Goal: Task Accomplishment & Management: Manage account settings

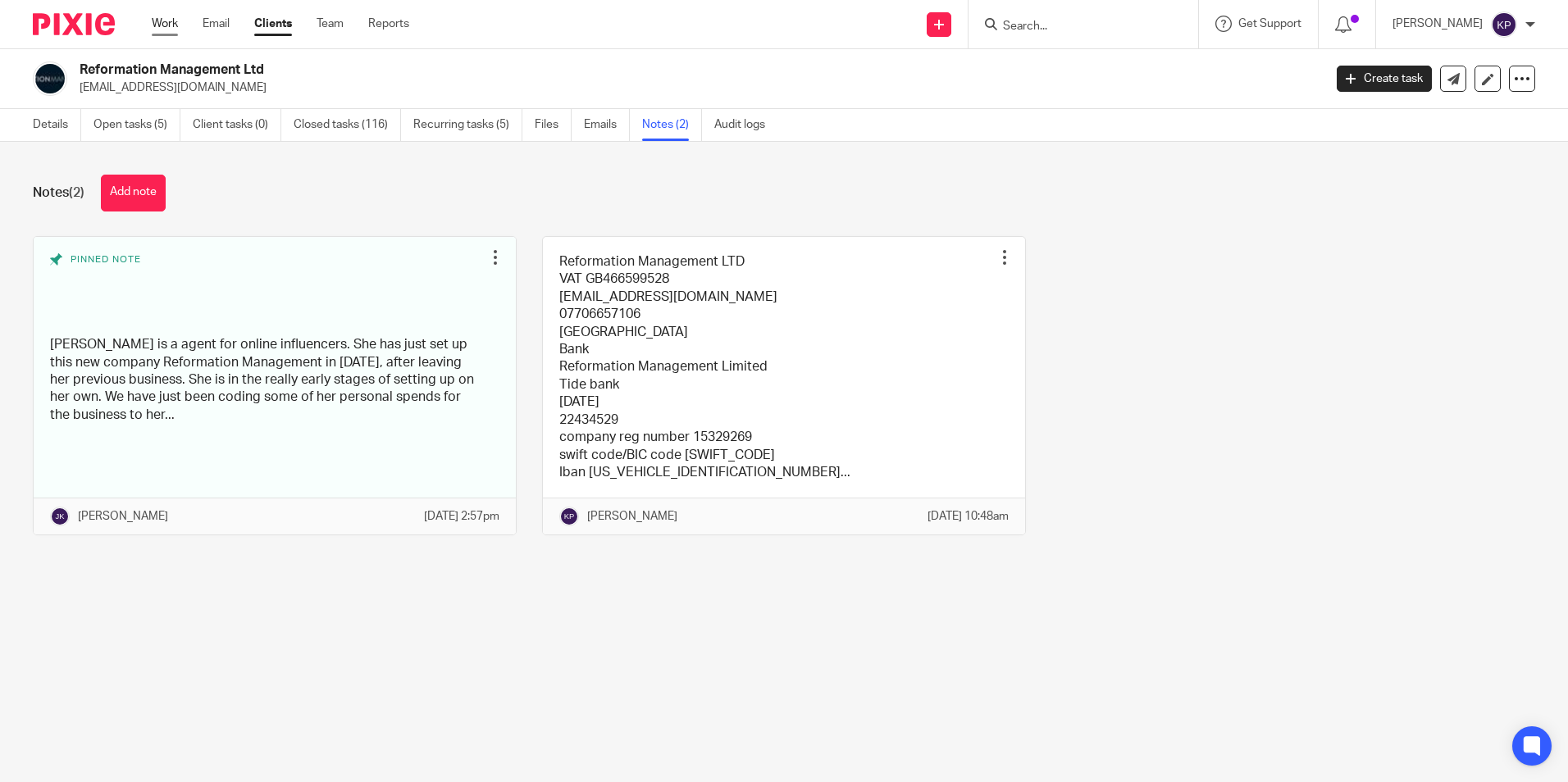
click at [173, 27] on link "Work" at bounding box center [165, 24] width 26 height 17
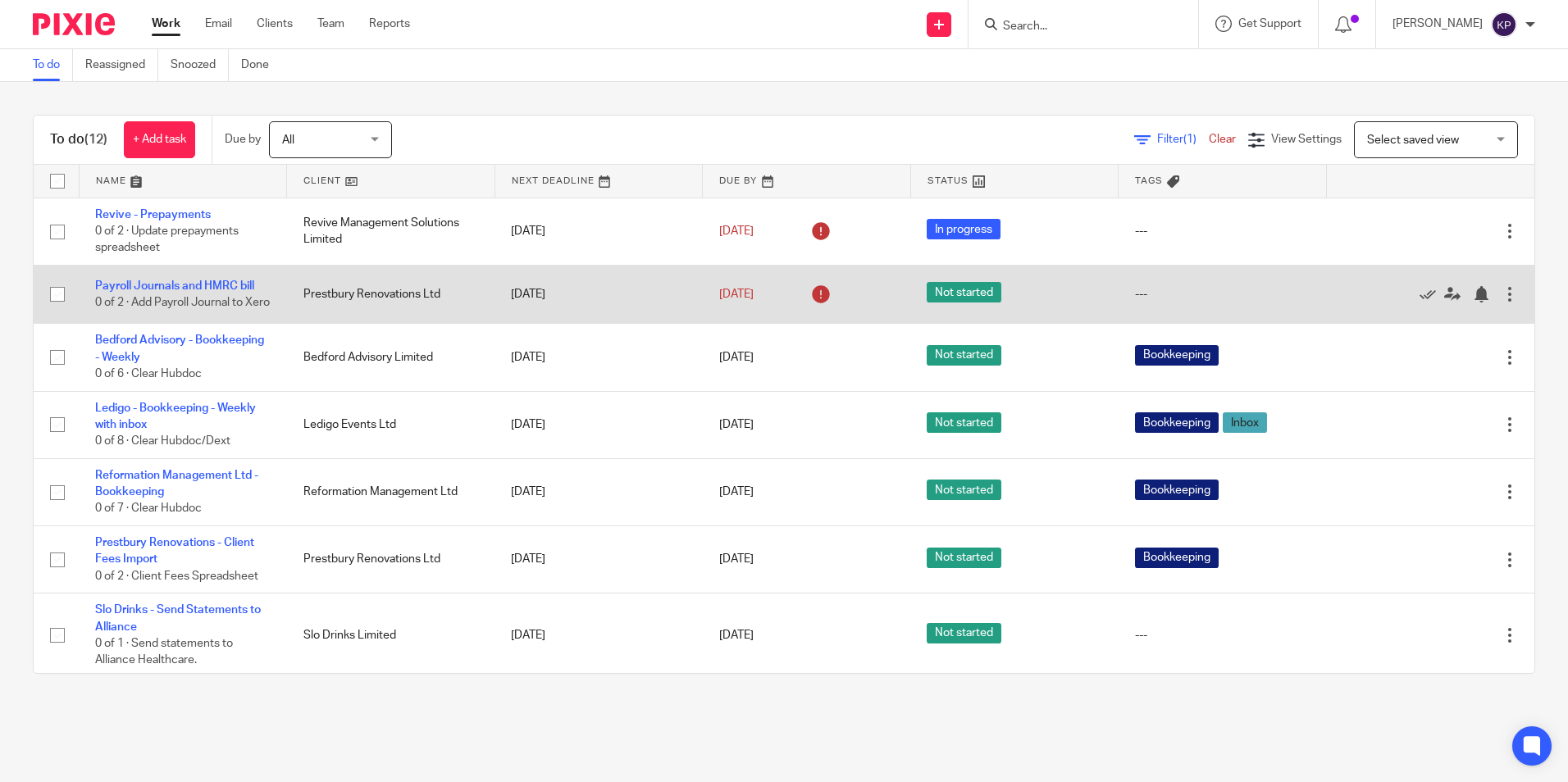
click at [54, 297] on input "checkbox" at bounding box center [58, 294] width 31 height 31
checkbox input "true"
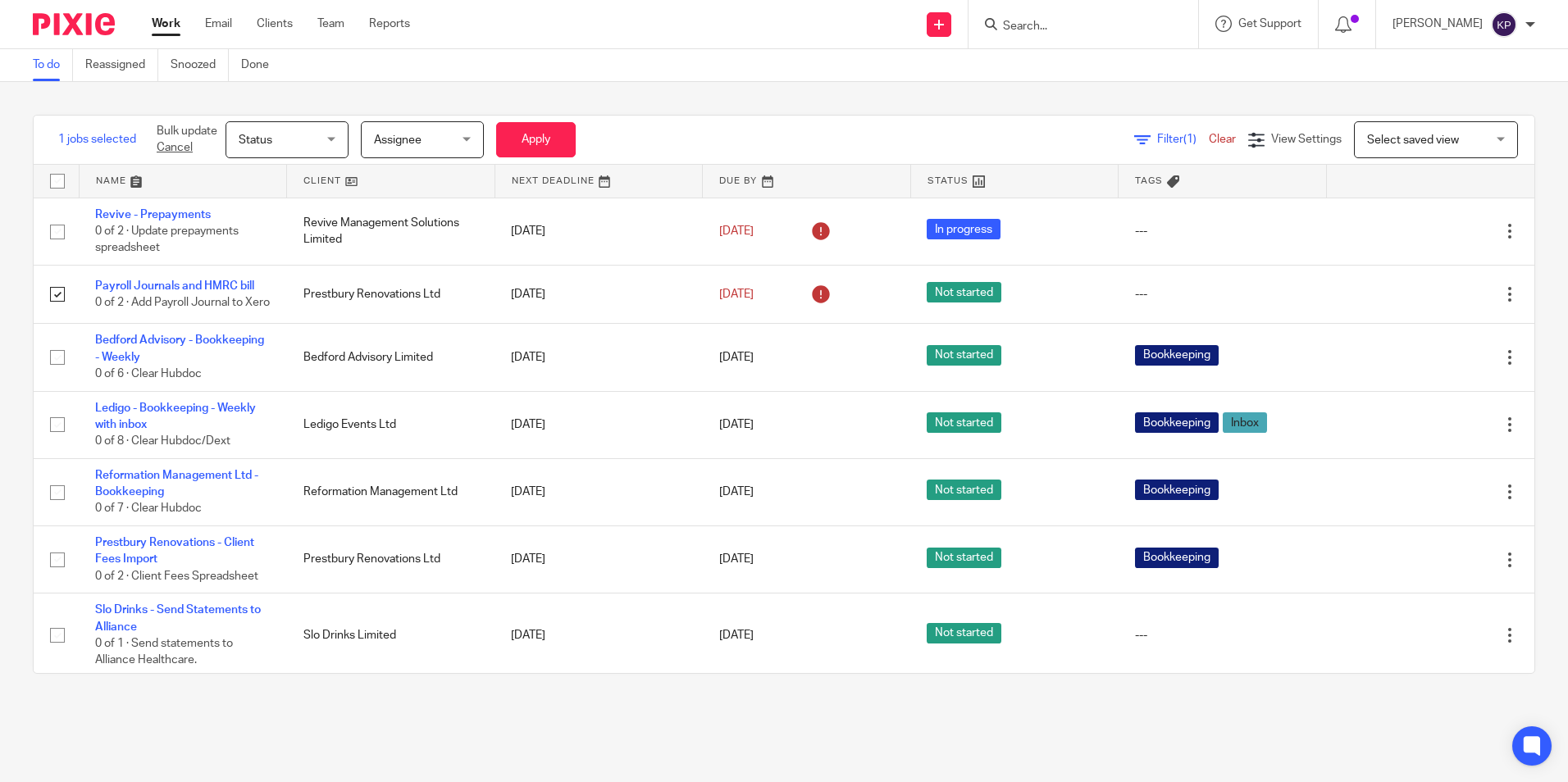
click at [304, 140] on span "Status" at bounding box center [282, 140] width 87 height 35
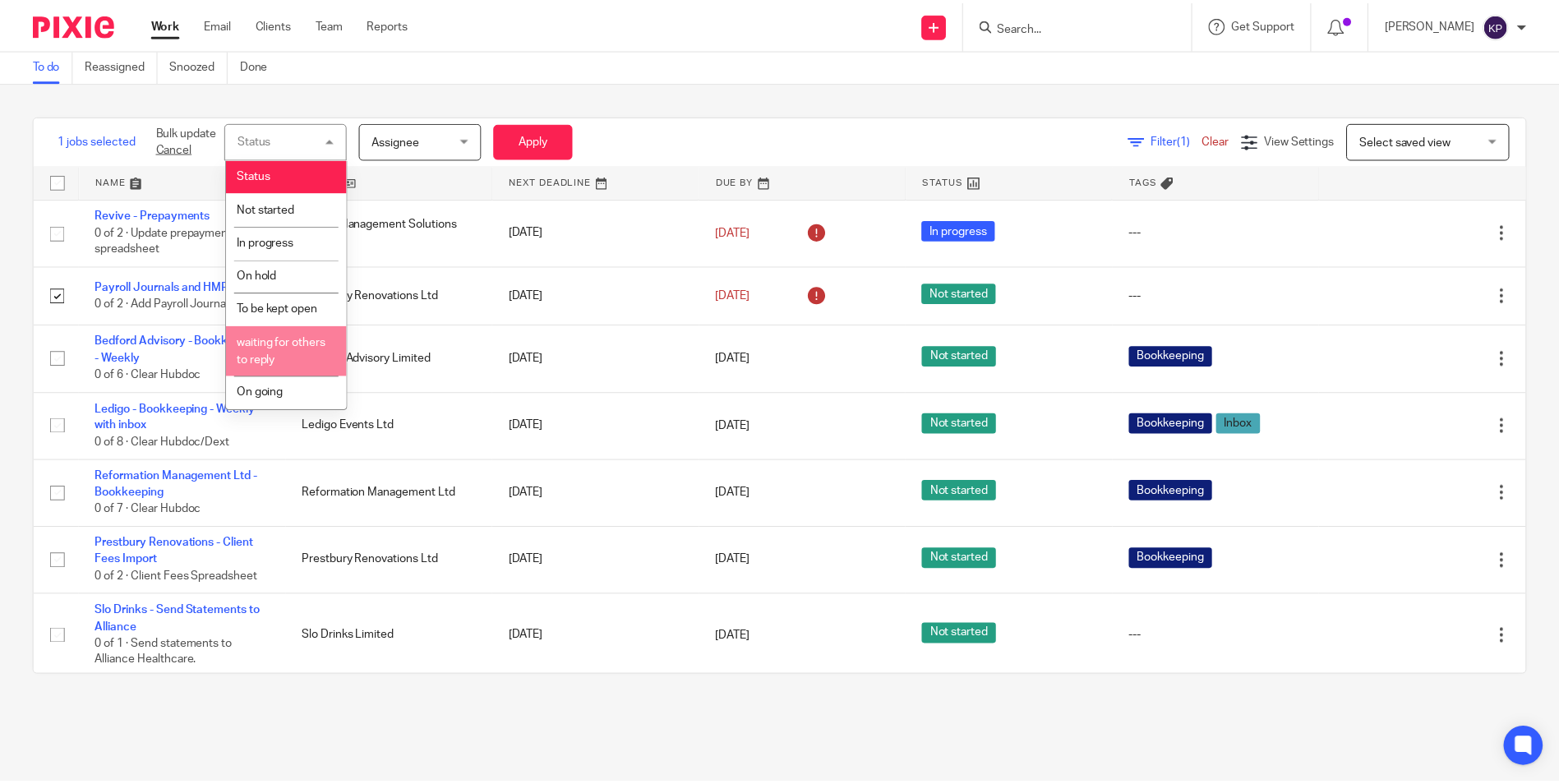
scroll to position [33, 0]
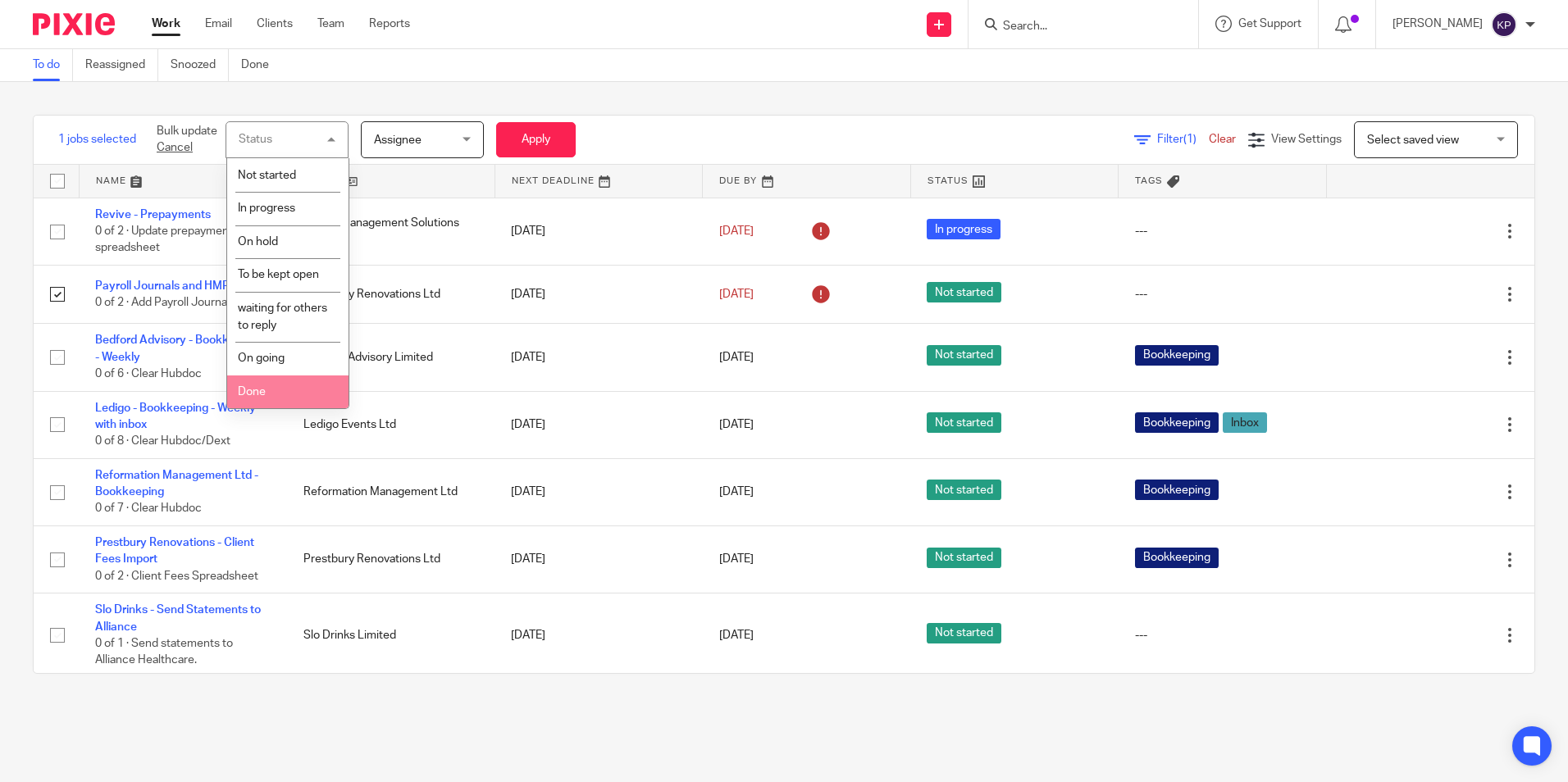
click at [270, 388] on li "Done" at bounding box center [287, 392] width 121 height 34
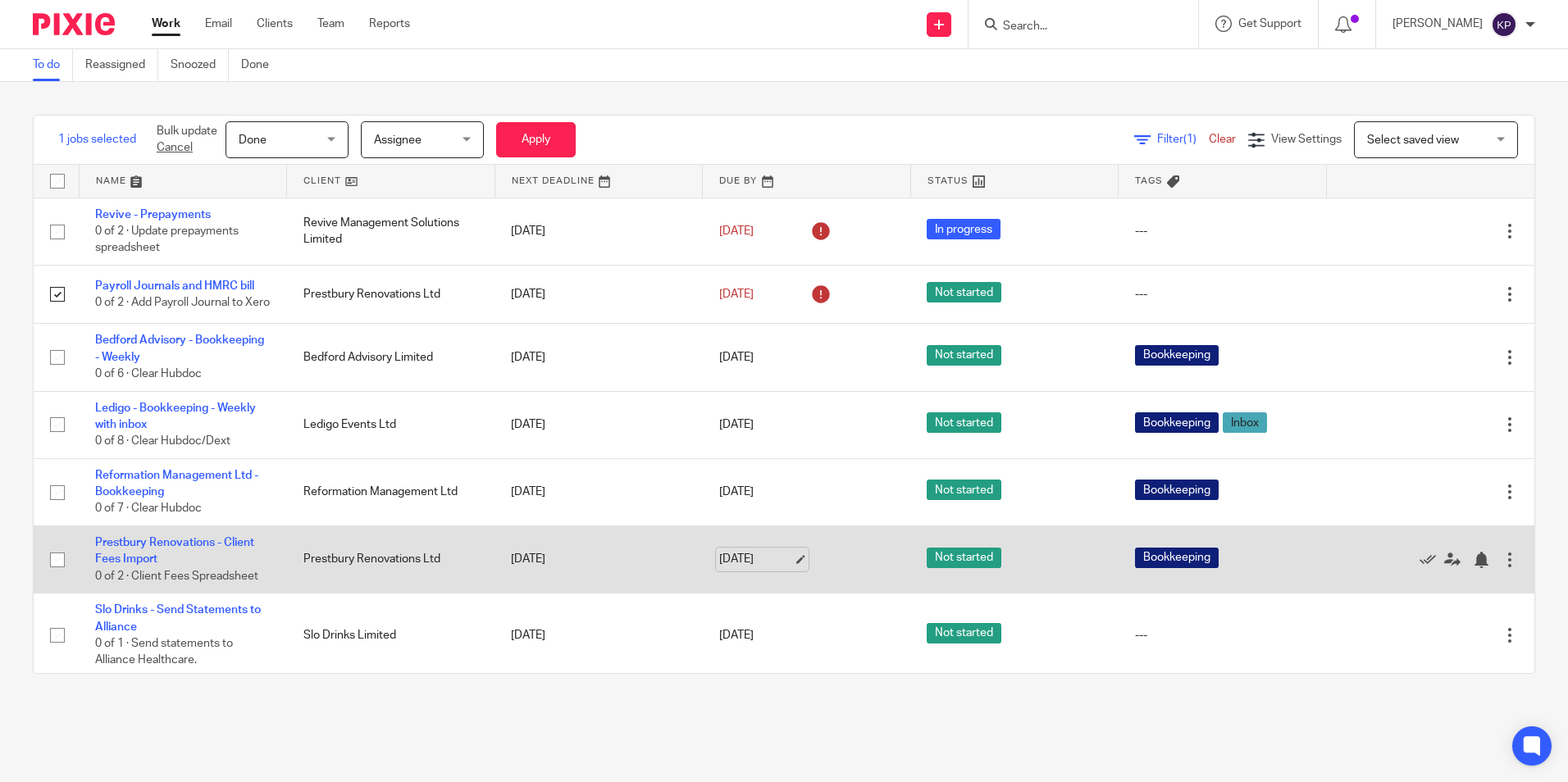
click at [744, 568] on link "20 Sep 2025" at bounding box center [755, 559] width 74 height 17
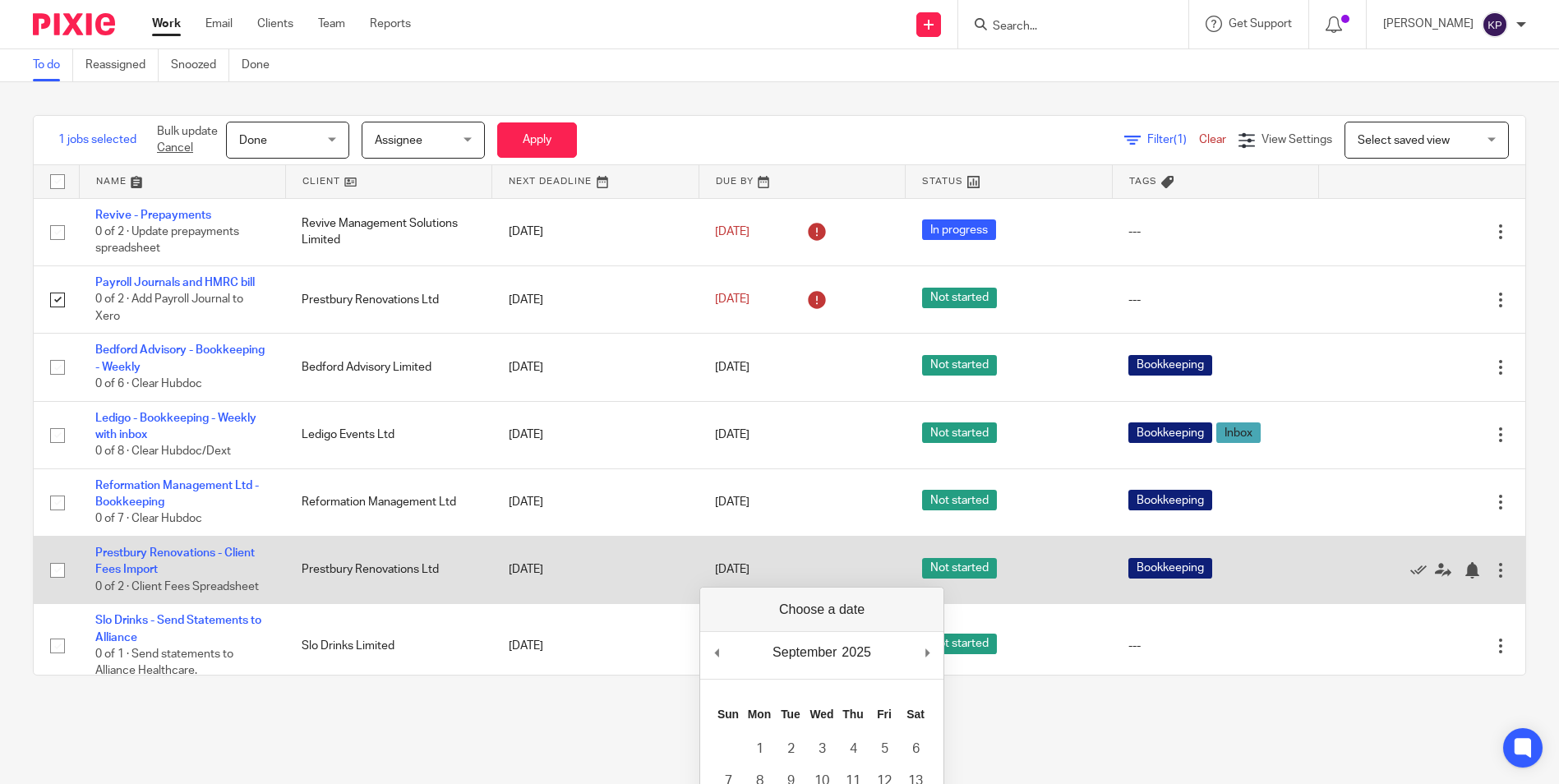
click at [531, 571] on td "20 Sep 2025" at bounding box center [595, 570] width 206 height 67
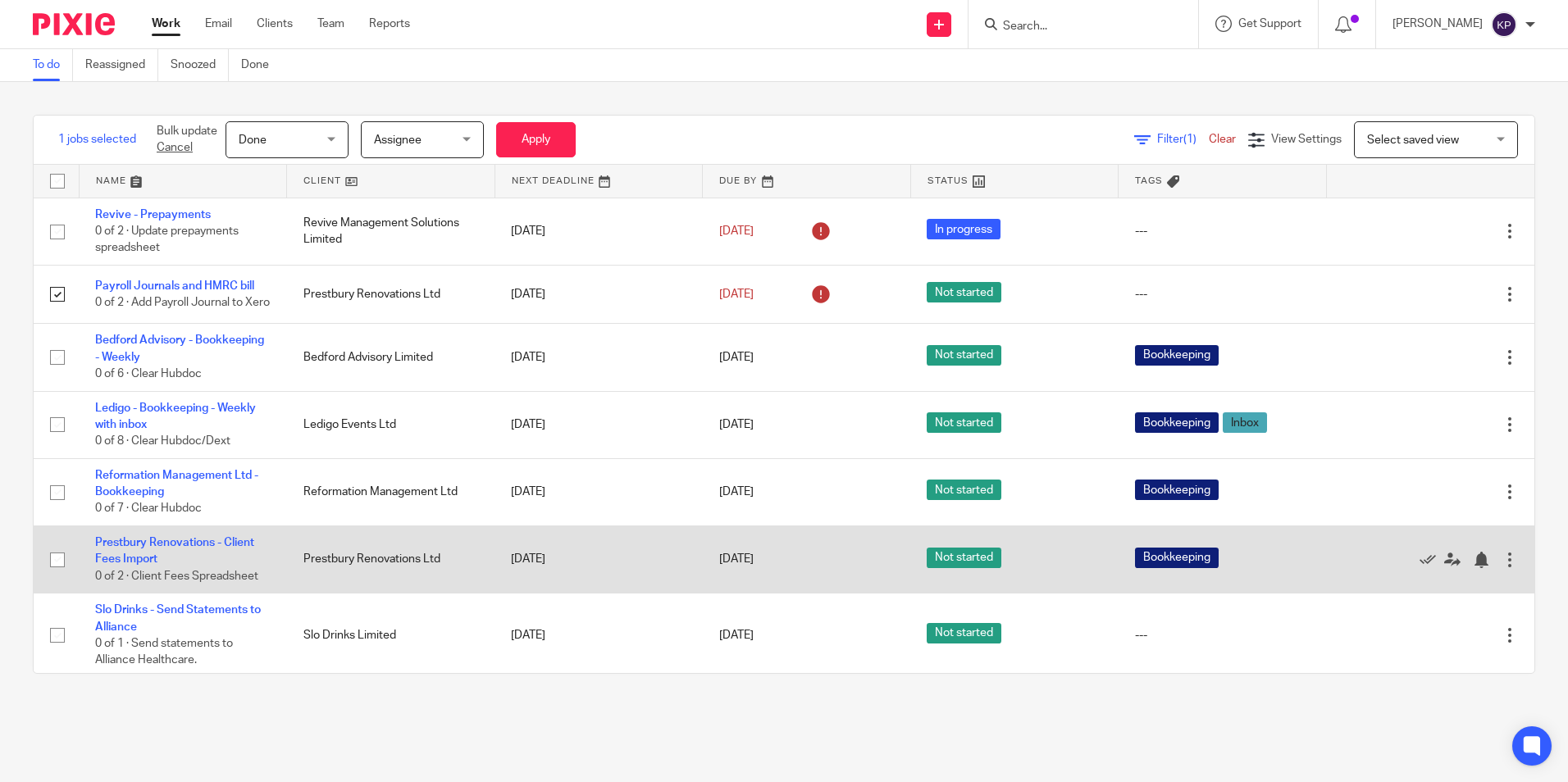
click at [535, 566] on td "[DATE]" at bounding box center [598, 559] width 208 height 67
click at [546, 566] on td "[DATE]" at bounding box center [598, 559] width 208 height 67
click at [750, 563] on link "[DATE]" at bounding box center [755, 559] width 74 height 17
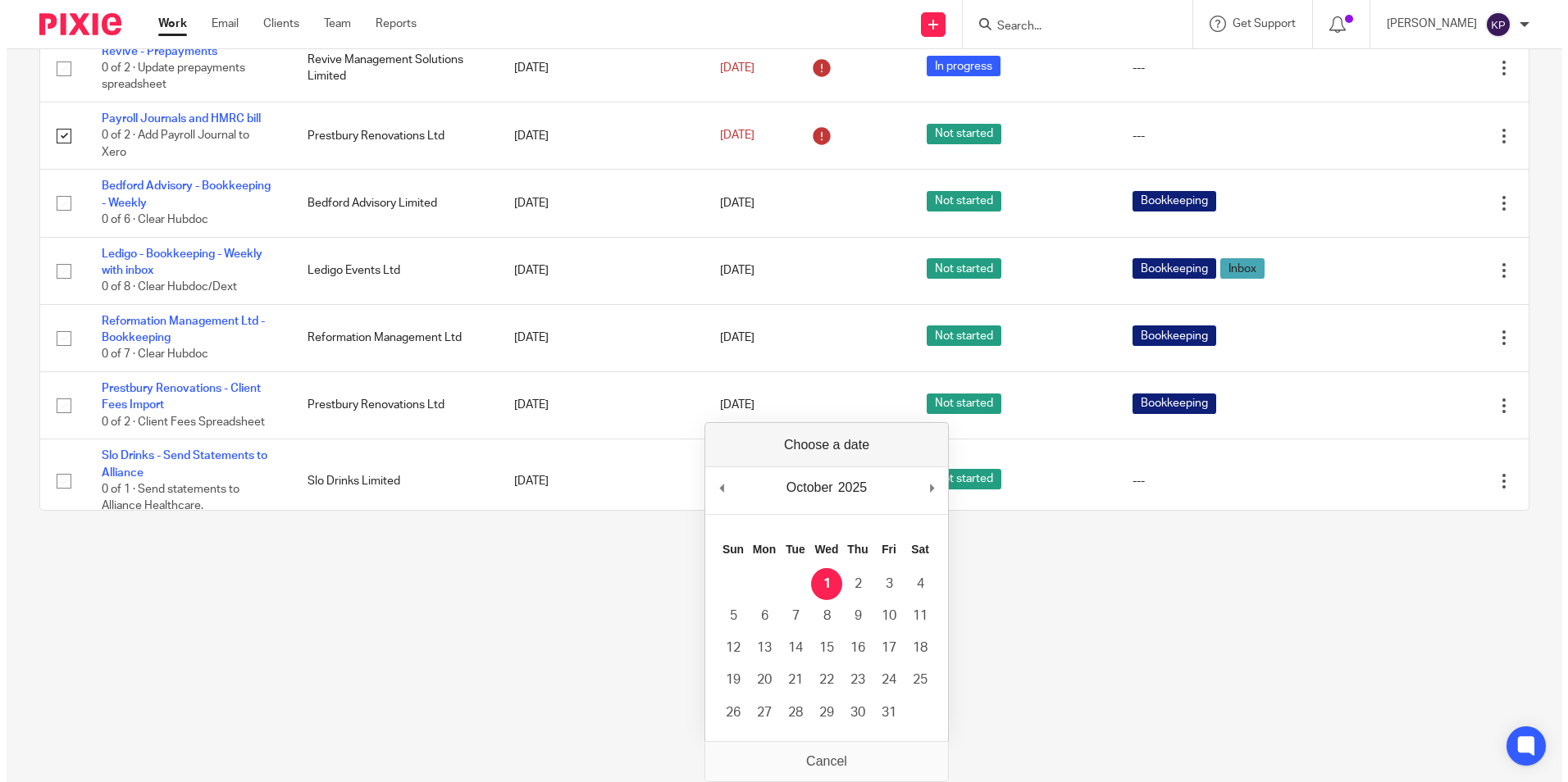
scroll to position [0, 0]
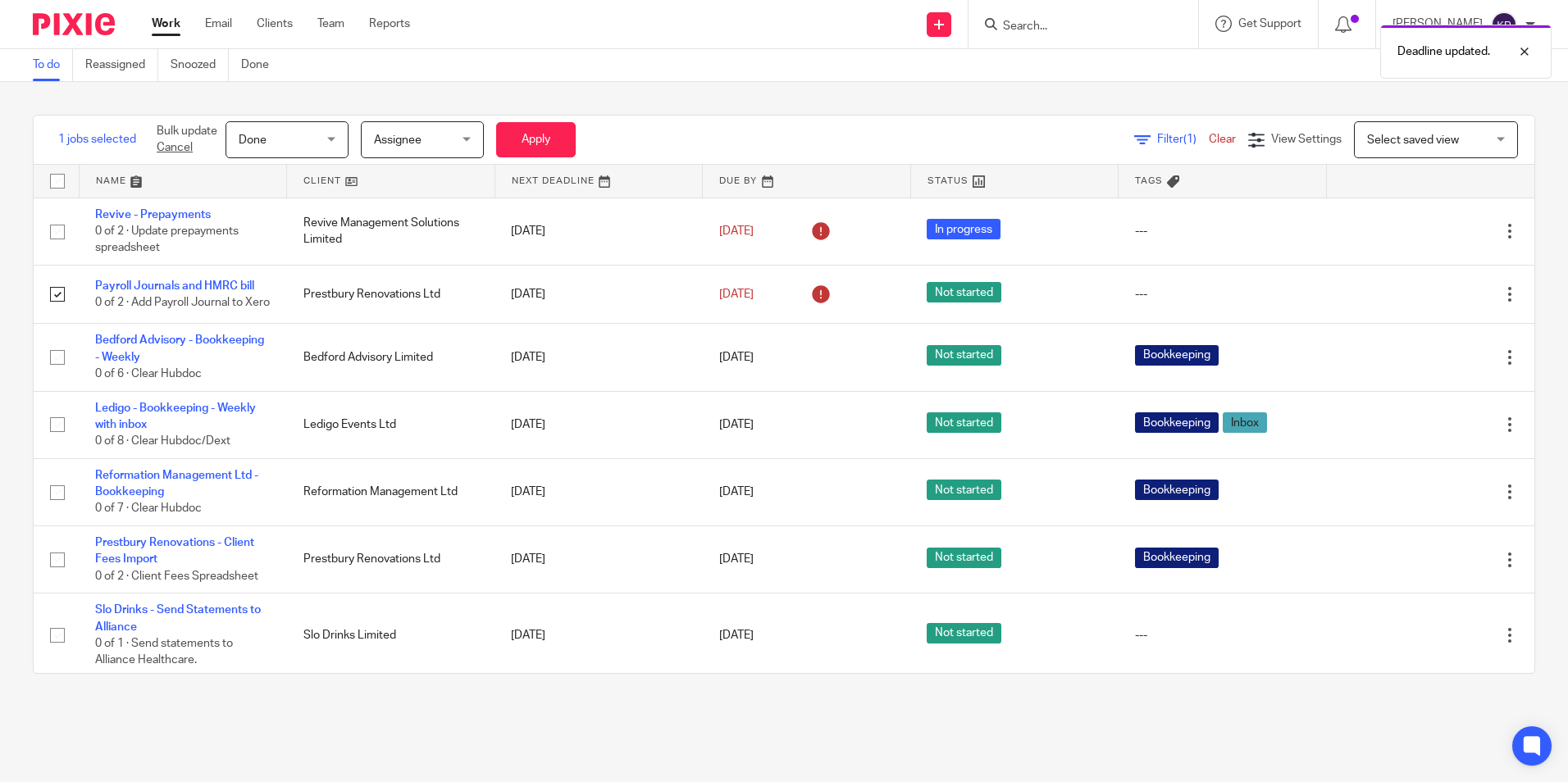
click at [680, 709] on main "To do Reassigned Snoozed Done 1 jobs selected Bulk update Cancel Done Done Stat…" at bounding box center [784, 391] width 1568 height 782
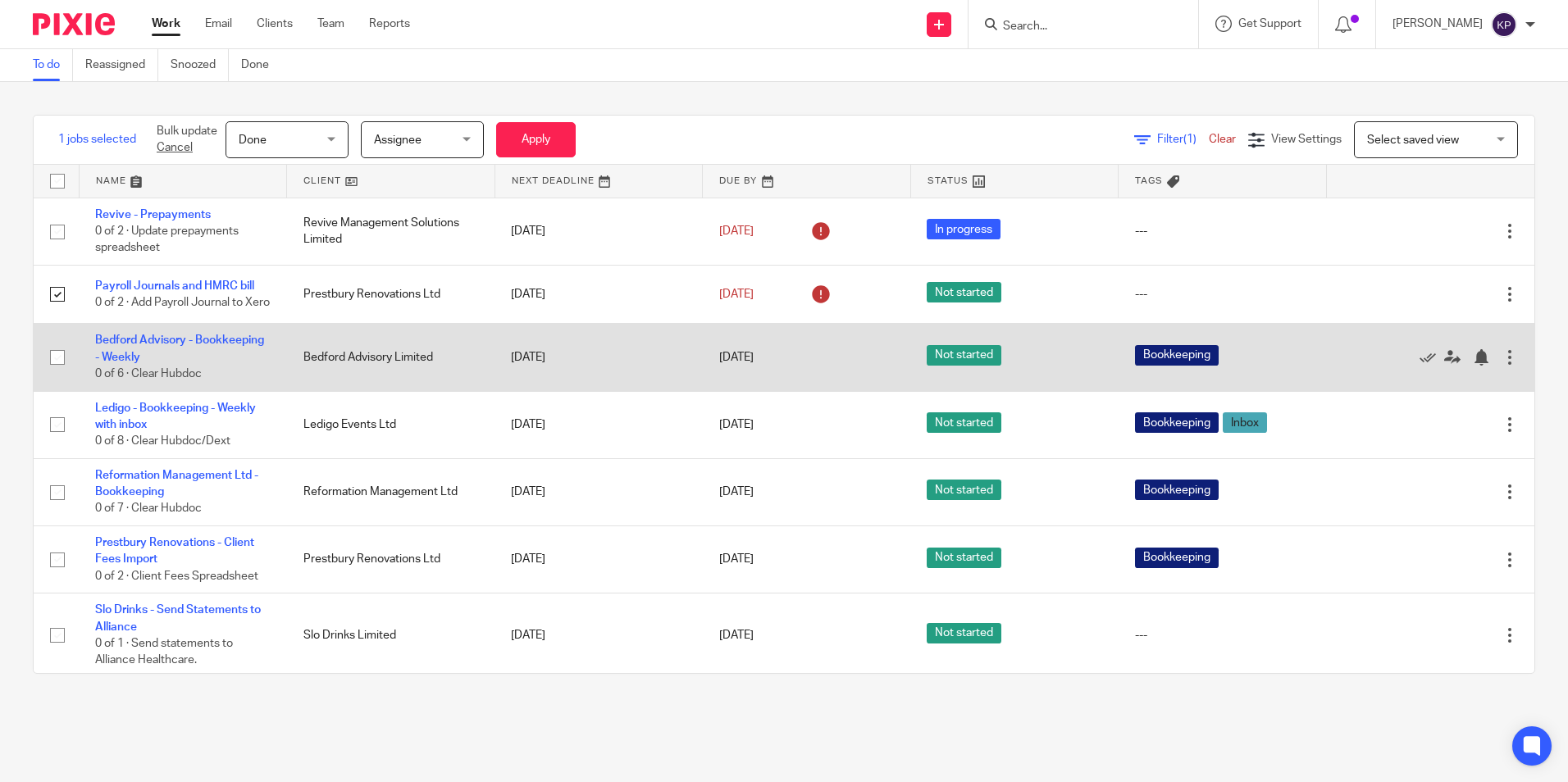
click at [51, 369] on input "checkbox" at bounding box center [58, 358] width 31 height 31
checkbox input "true"
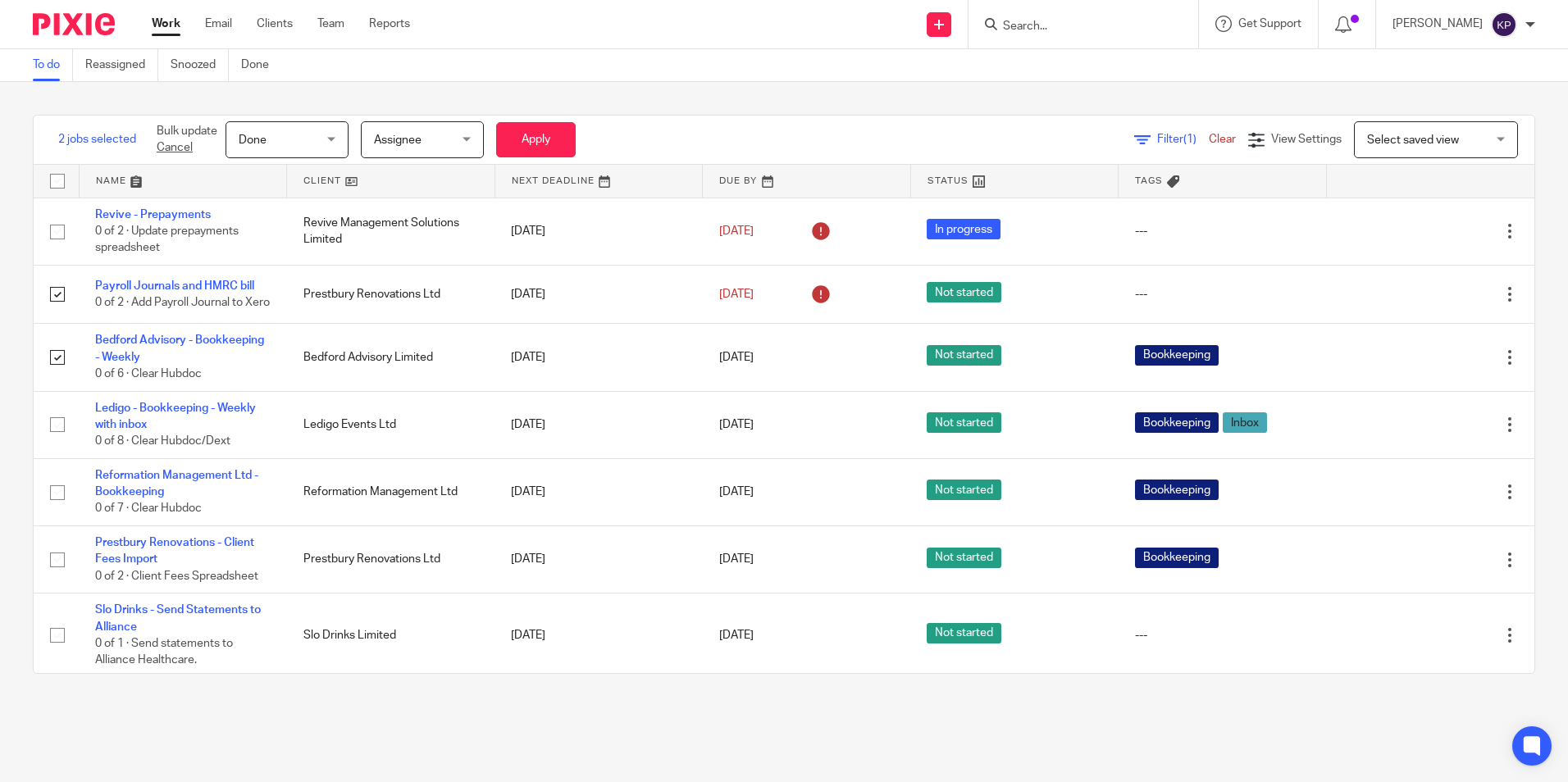
click at [330, 142] on div "Done Done" at bounding box center [287, 140] width 123 height 37
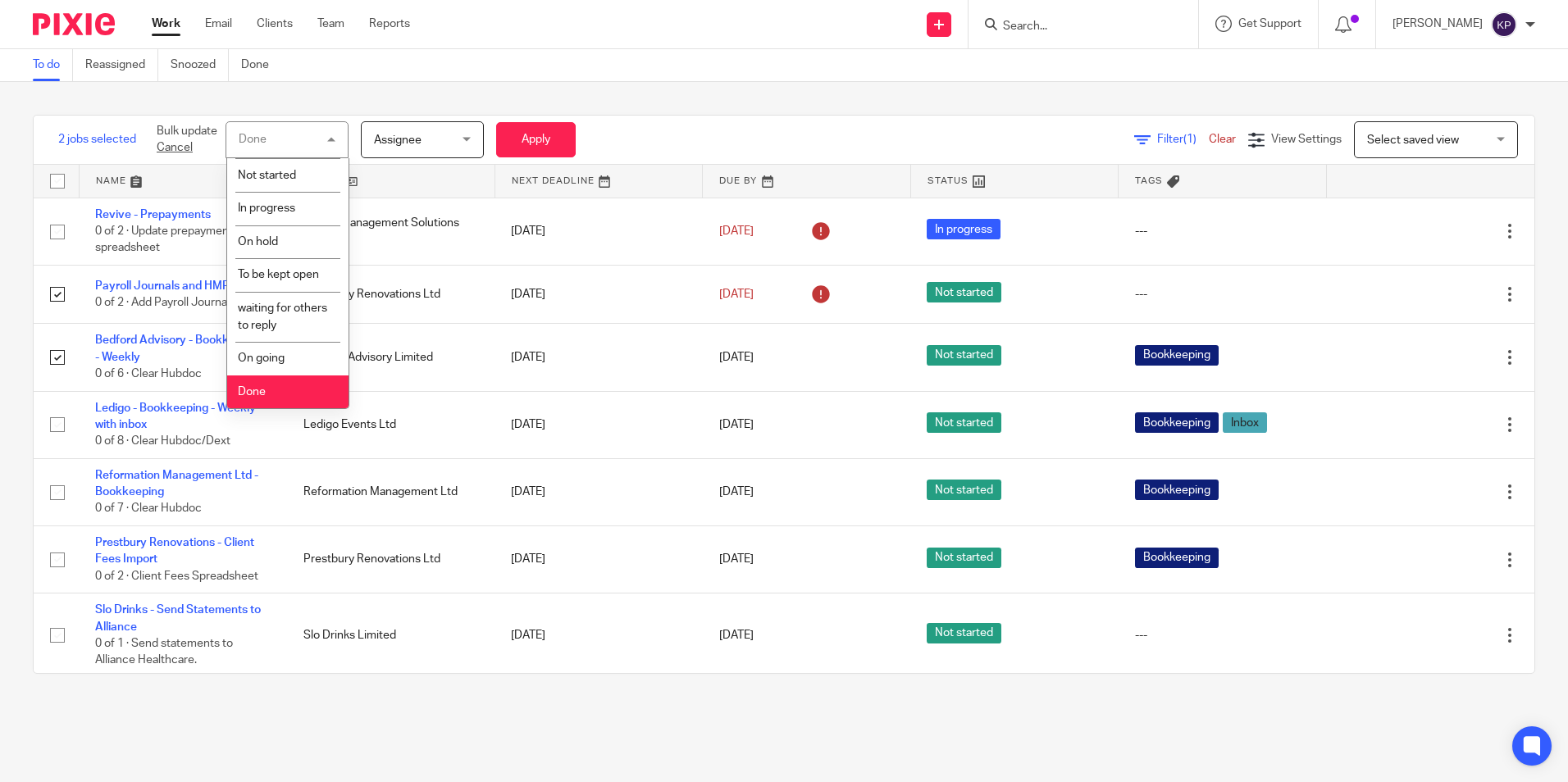
click at [261, 387] on span "Done" at bounding box center [252, 391] width 28 height 12
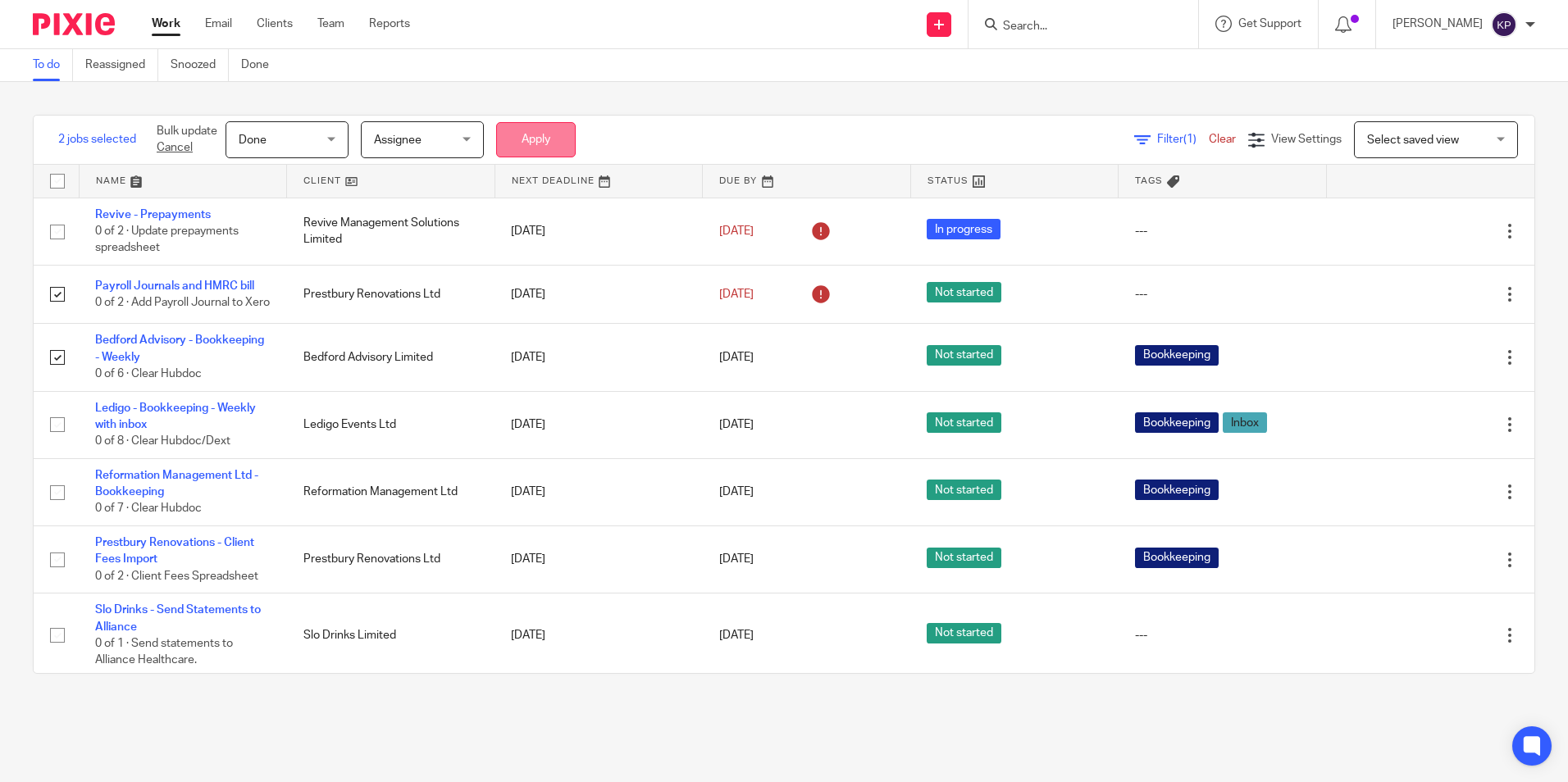
click at [539, 124] on button "Apply" at bounding box center [535, 140] width 79 height 36
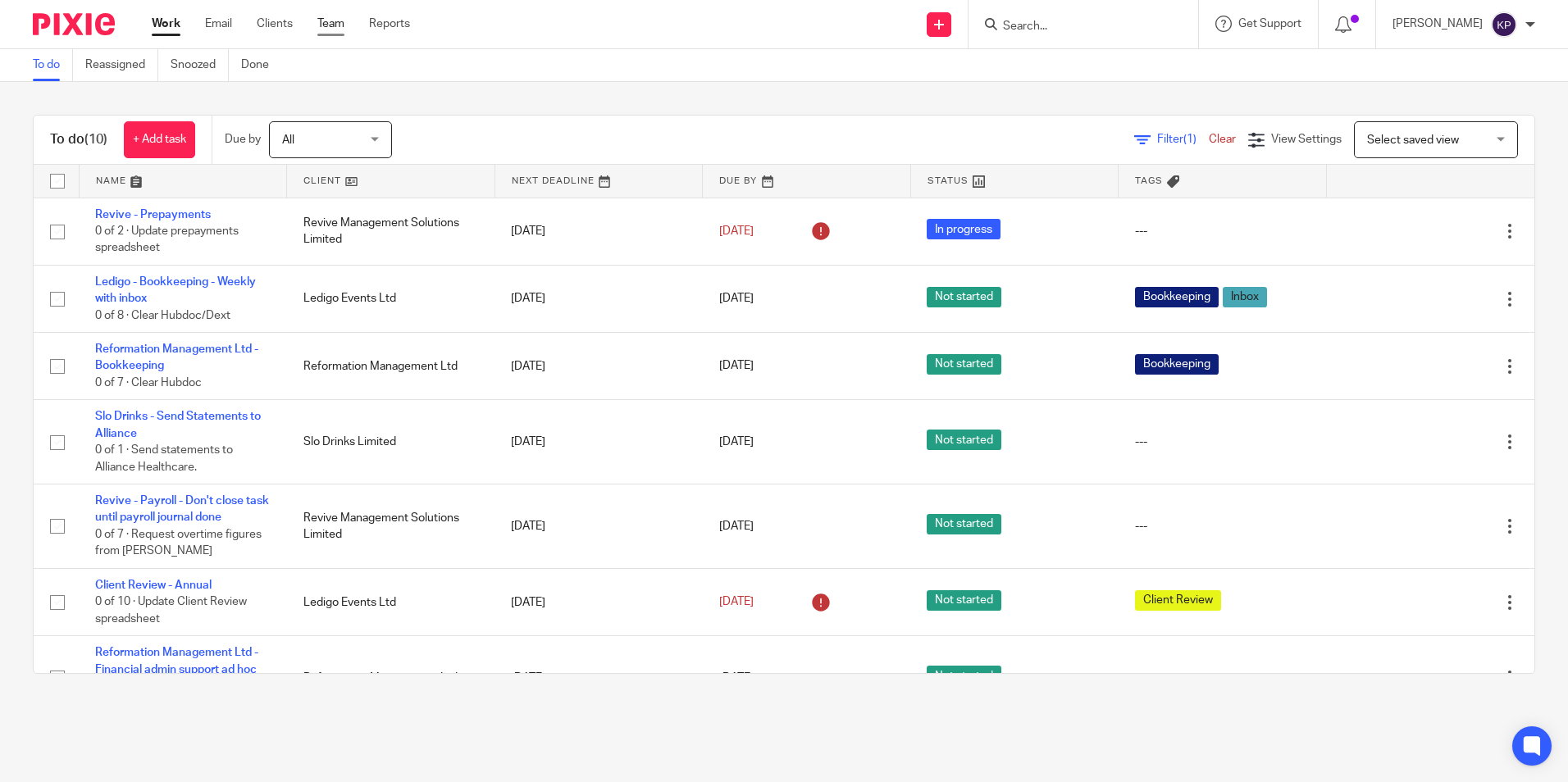
click at [327, 17] on link "Team" at bounding box center [330, 24] width 27 height 17
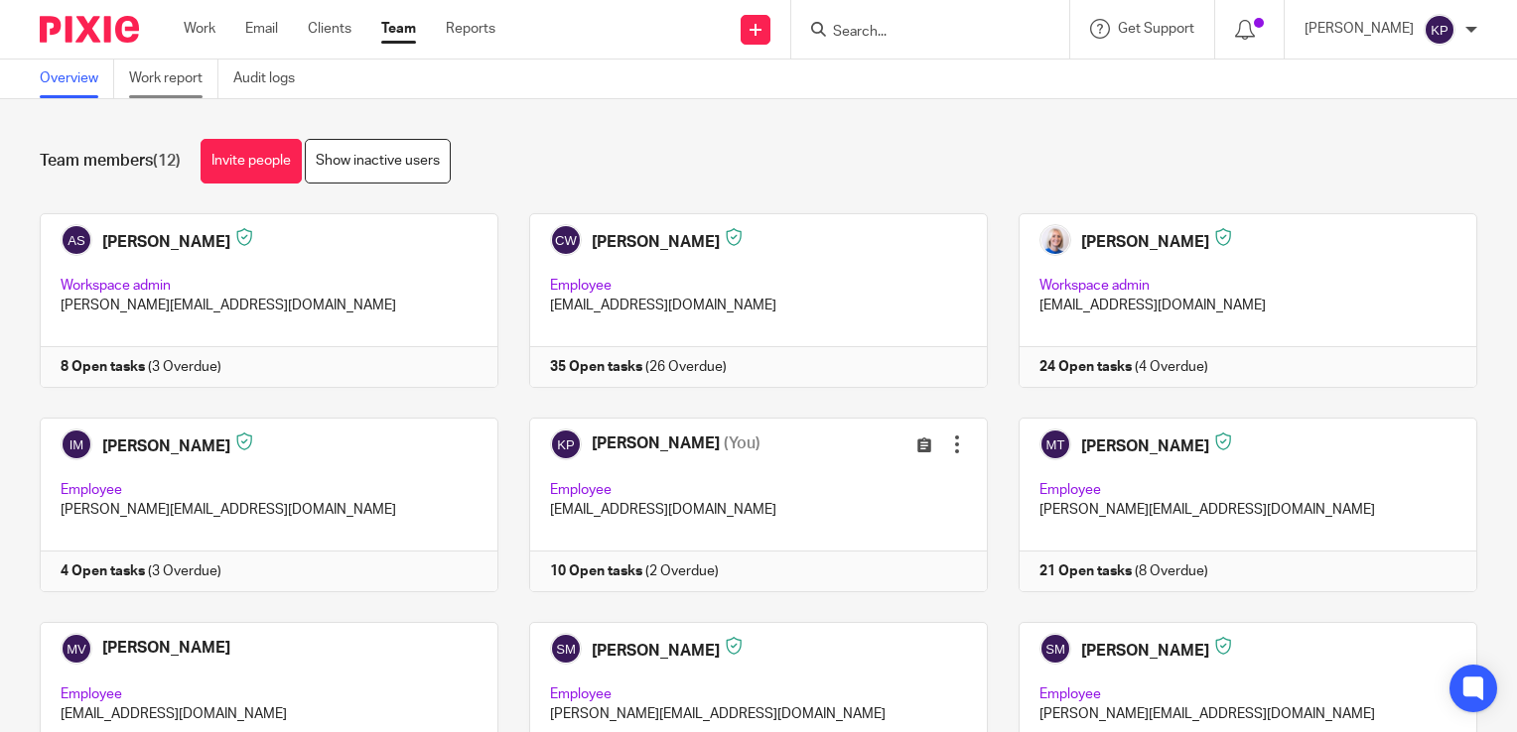
click at [161, 74] on link "Work report" at bounding box center [173, 79] width 89 height 39
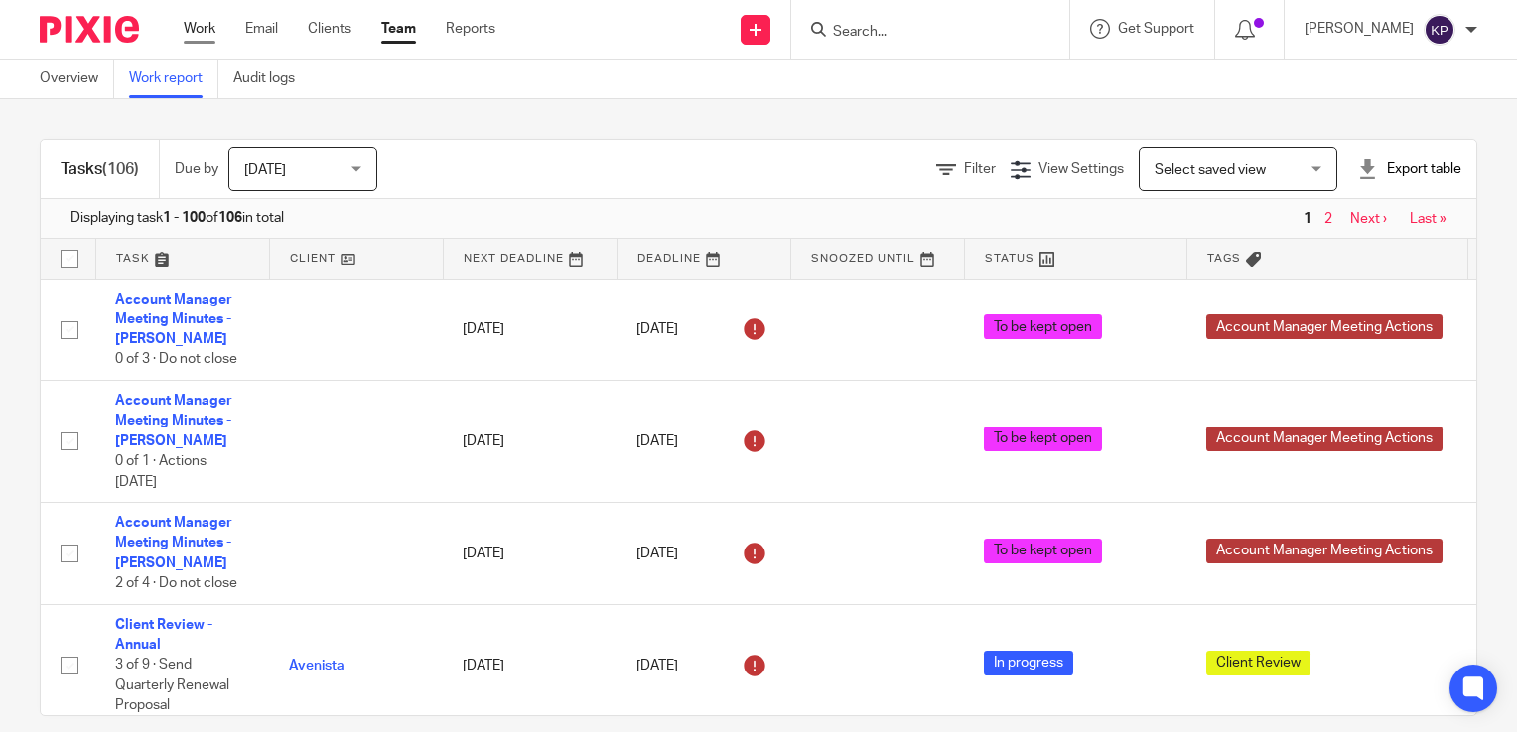
click at [202, 34] on link "Work" at bounding box center [200, 29] width 32 height 20
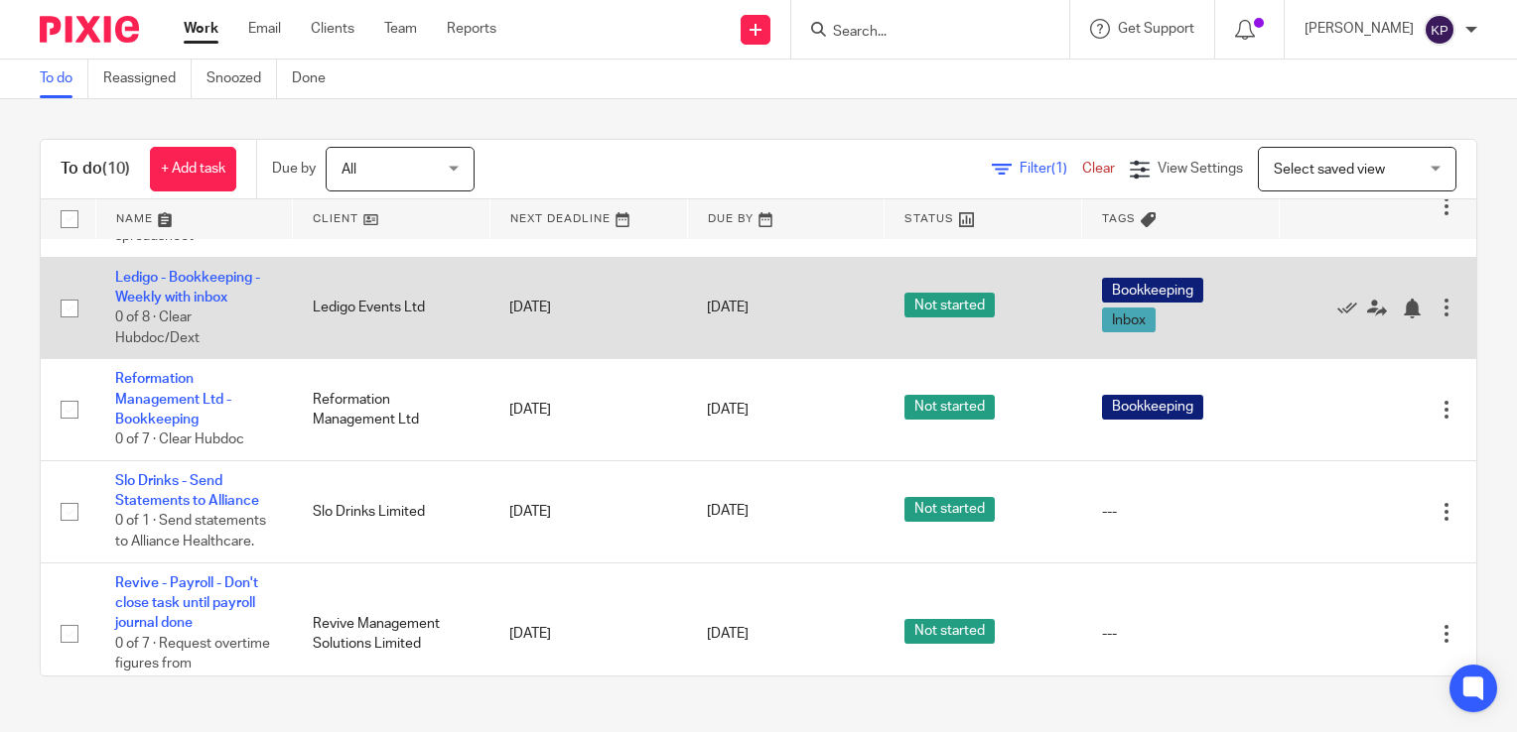
scroll to position [199, 0]
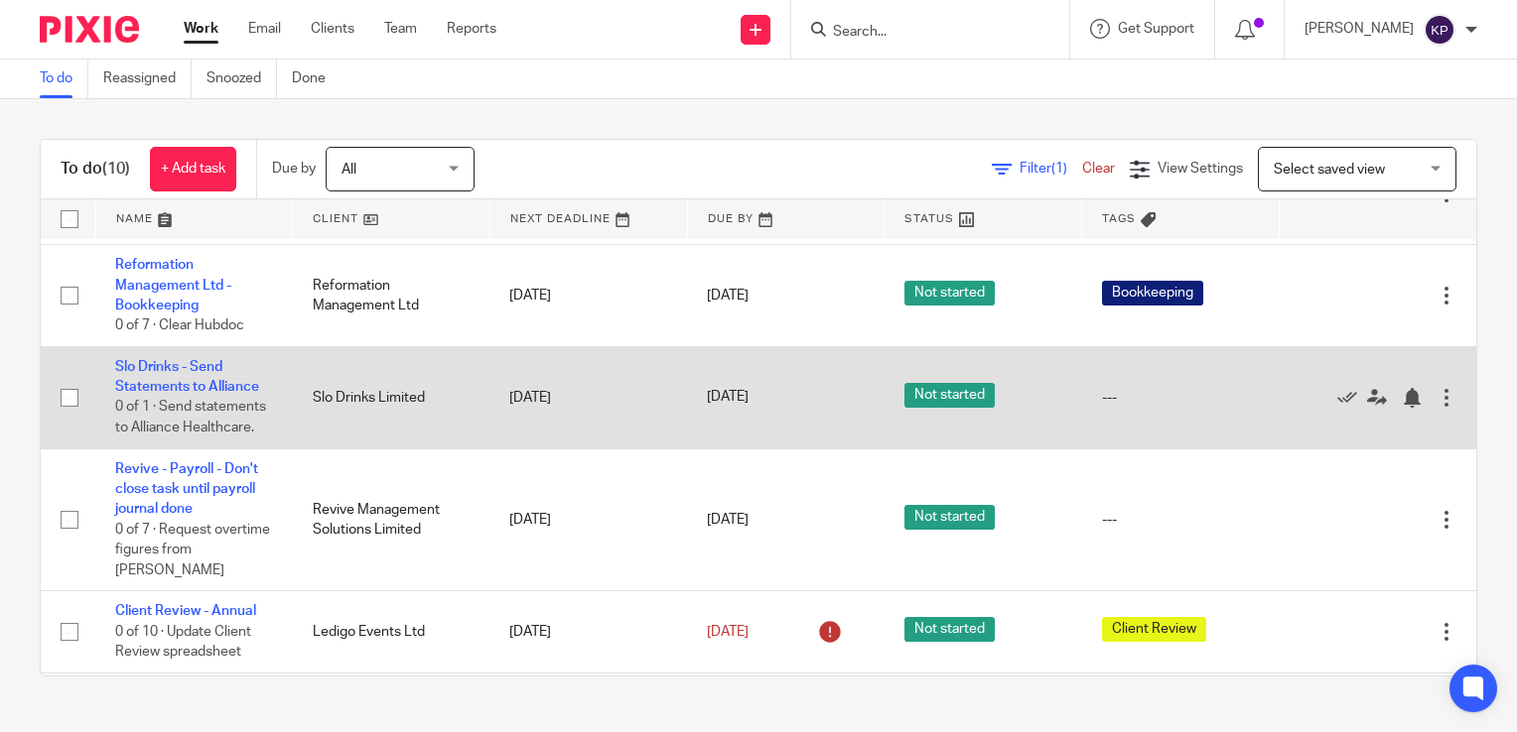
click at [66, 410] on input "checkbox" at bounding box center [70, 398] width 38 height 38
checkbox input "true"
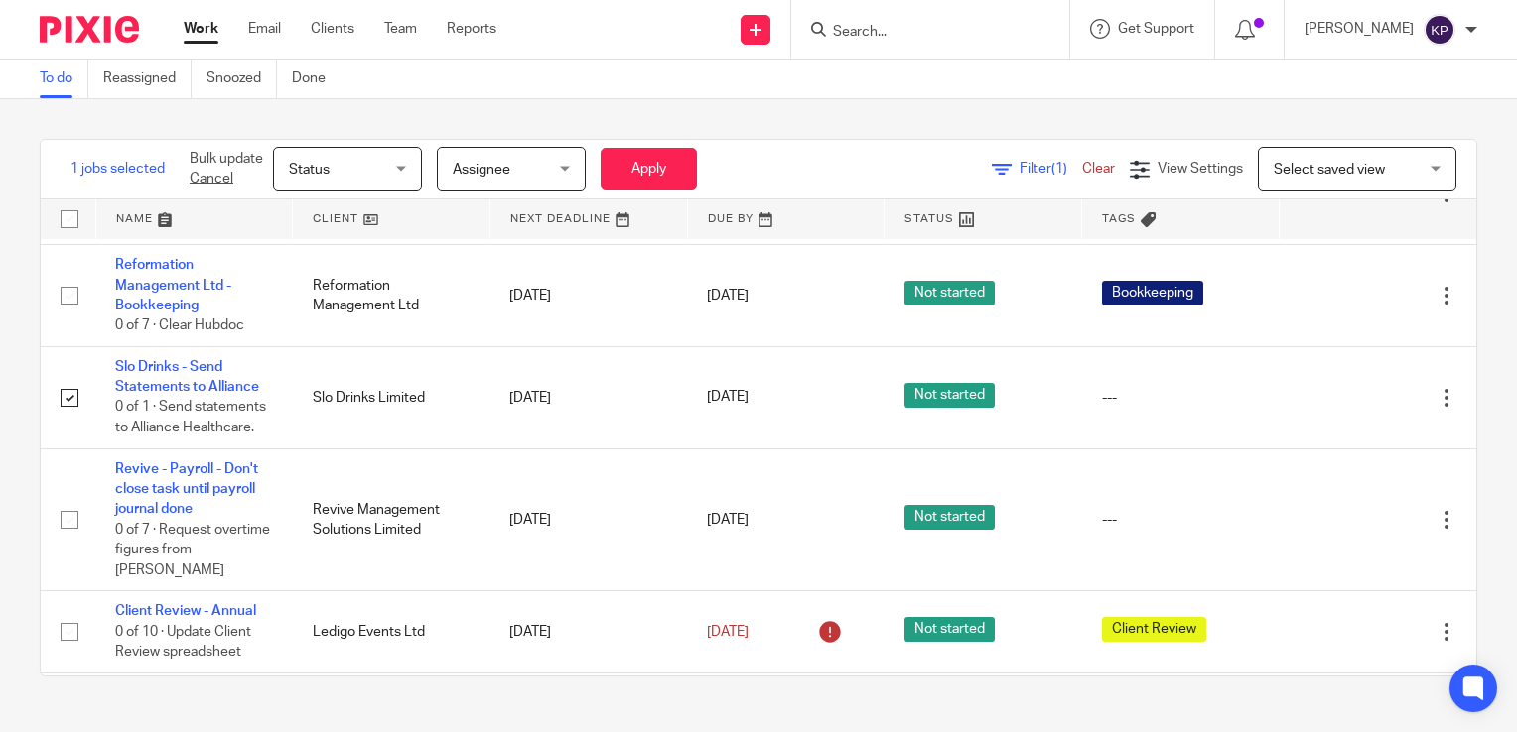
click at [407, 162] on div "Status Status" at bounding box center [347, 169] width 149 height 45
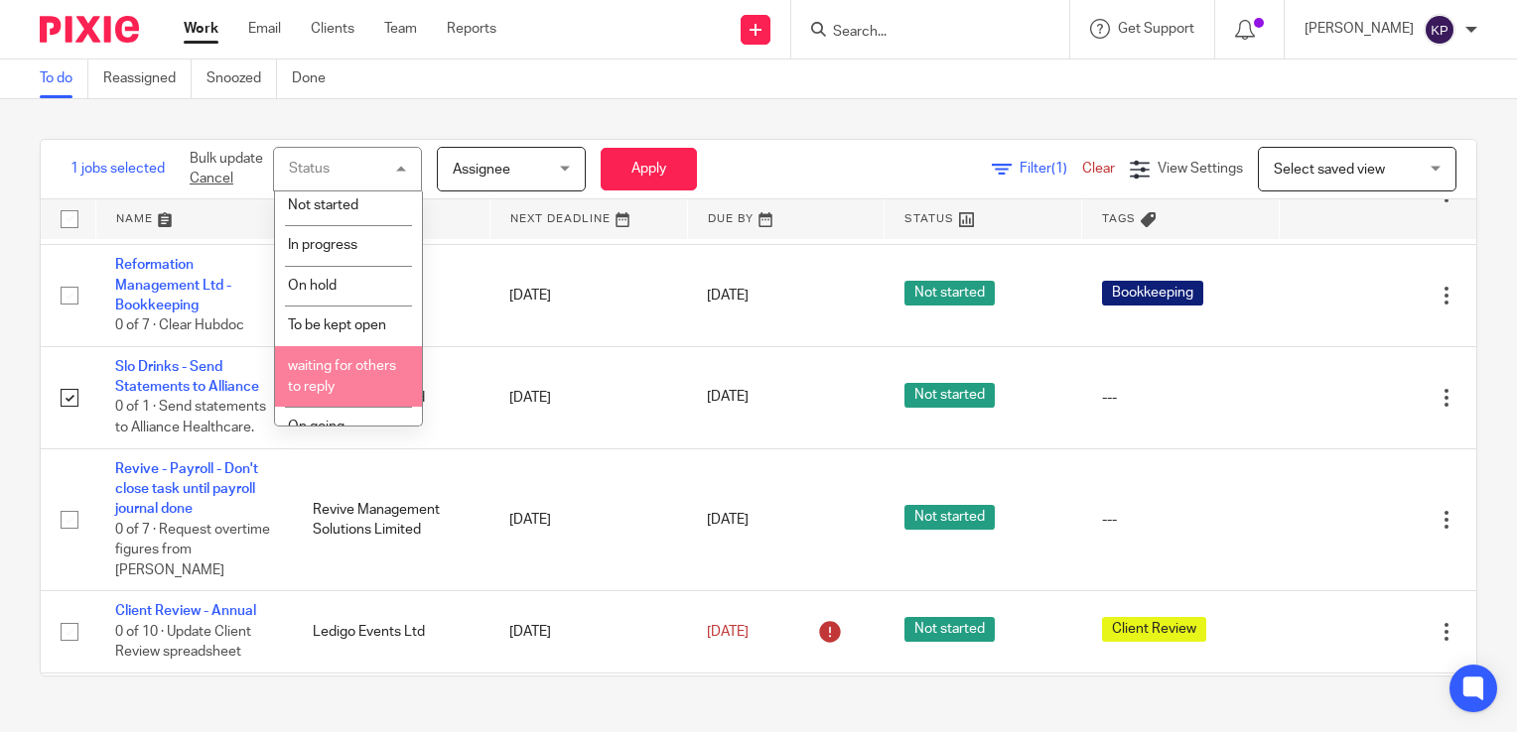
scroll to position [111, 0]
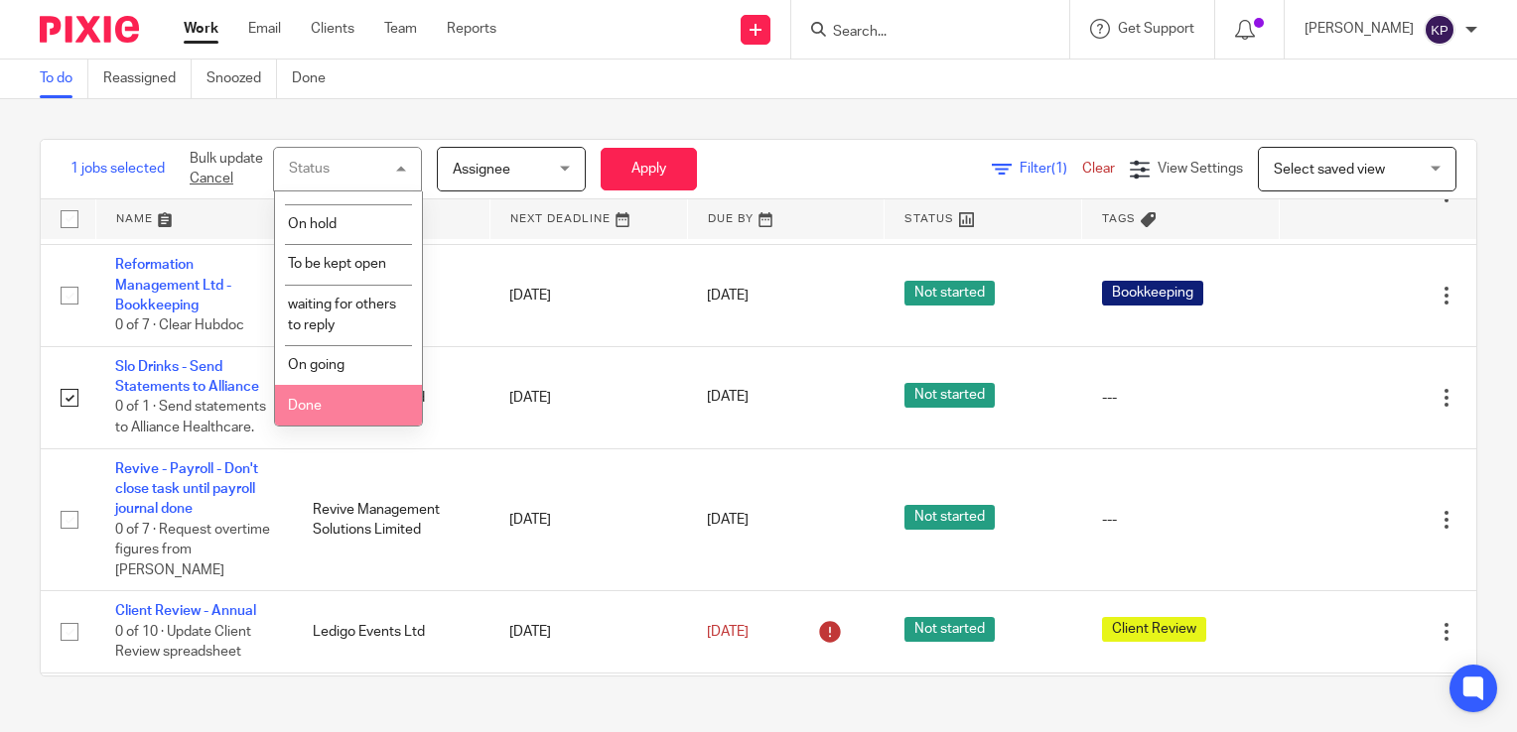
click at [325, 405] on li "Done" at bounding box center [348, 405] width 147 height 41
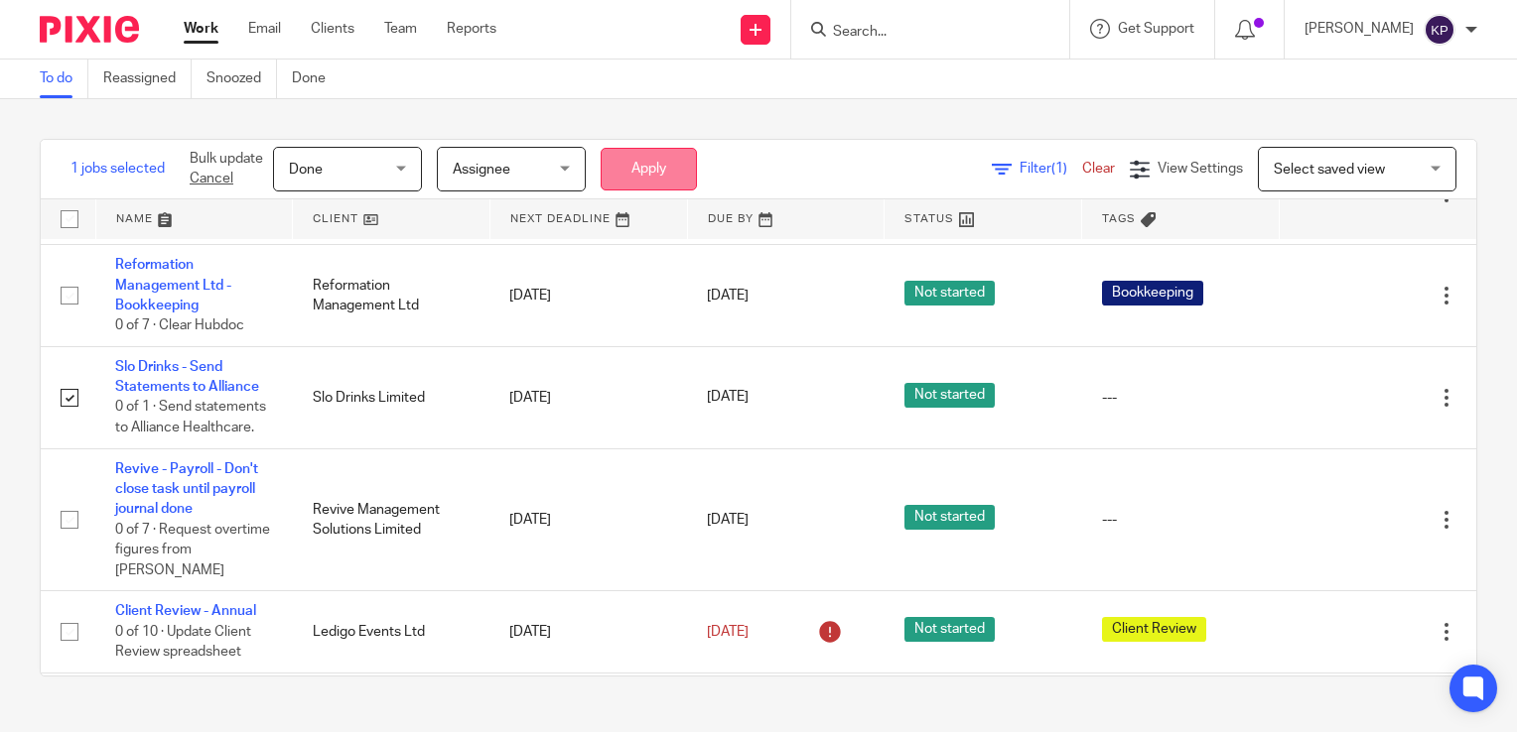
click at [663, 171] on button "Apply" at bounding box center [648, 169] width 96 height 43
